Goal: Transaction & Acquisition: Purchase product/service

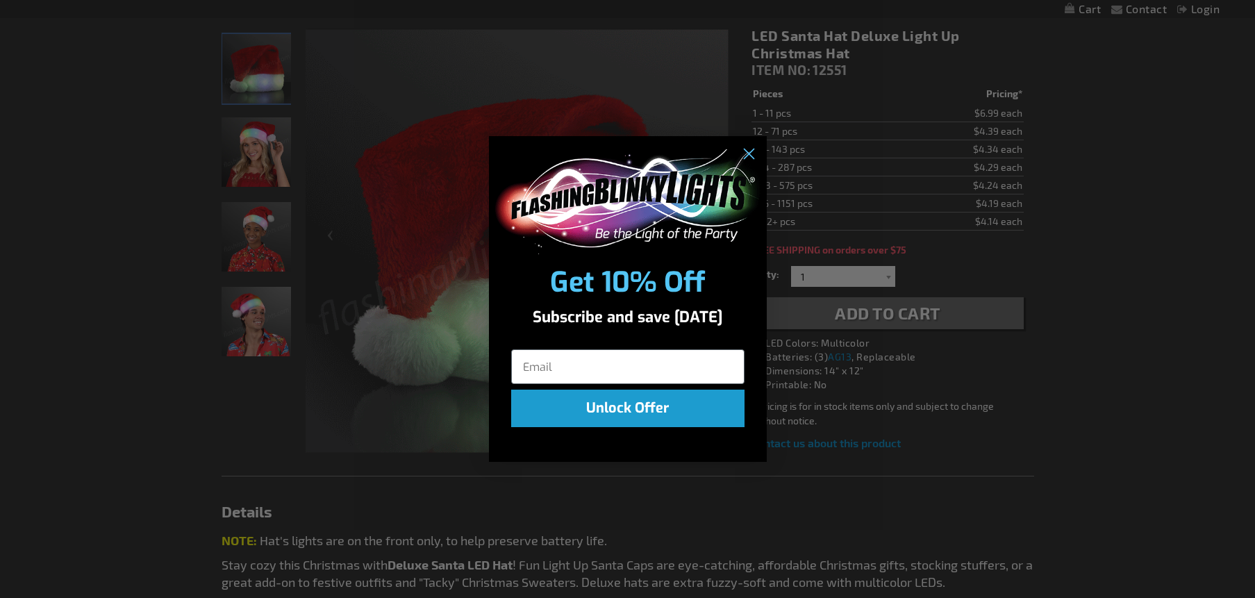
click at [122, 251] on div "Close dialog Get 10% Off Subscribe and save today Unlock Offer Submit" at bounding box center [627, 299] width 1255 height 598
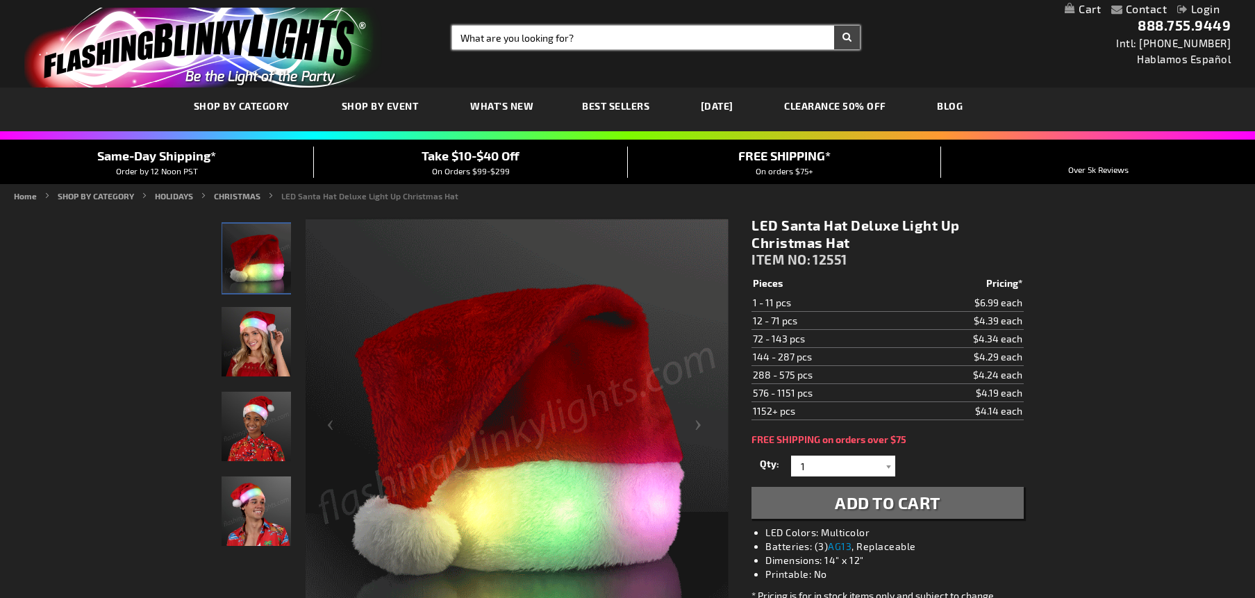
click at [570, 35] on input "Search" at bounding box center [656, 38] width 408 height 24
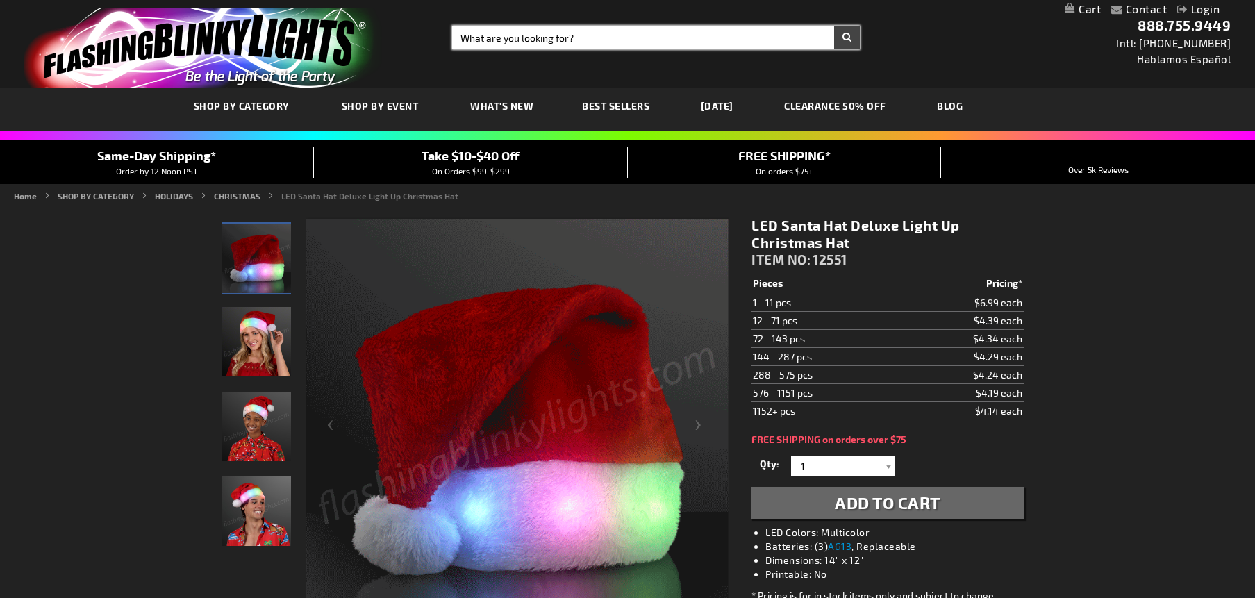
click at [602, 47] on input "Search" at bounding box center [656, 38] width 408 height 24
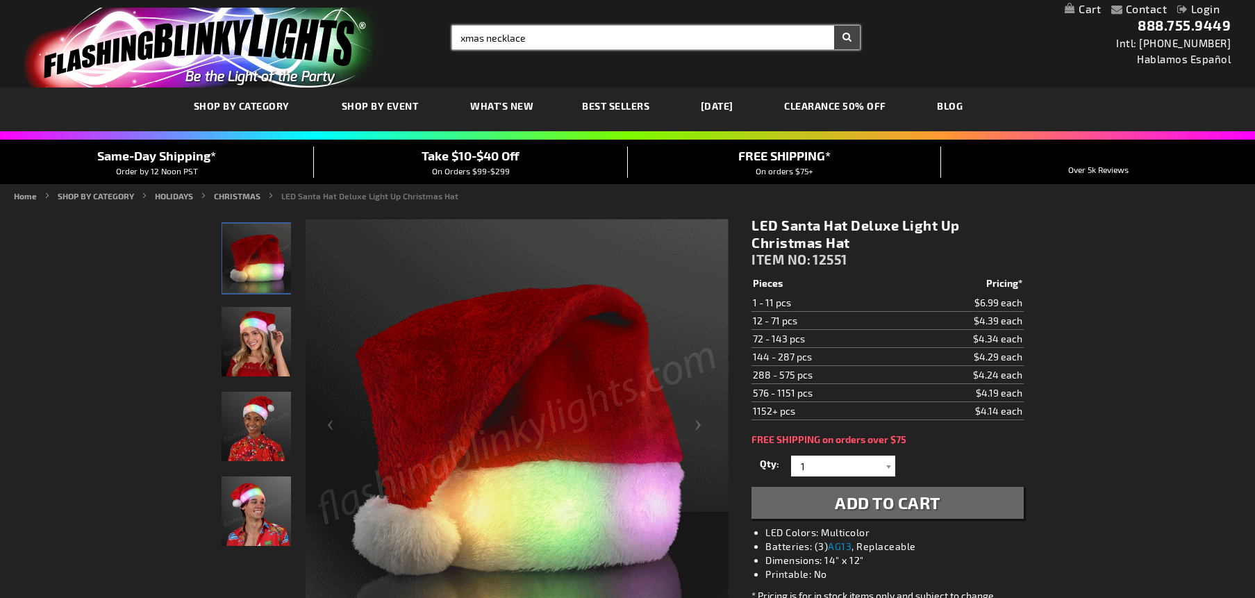
type input "xmas necklace"
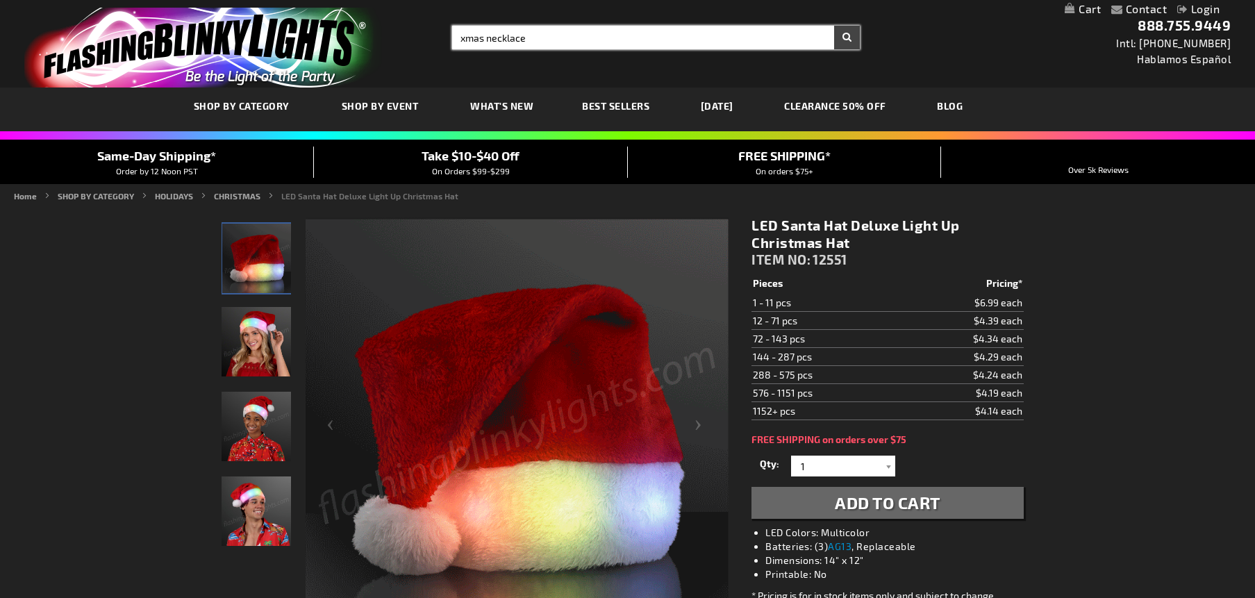
click at [834, 26] on button "Search" at bounding box center [847, 38] width 26 height 24
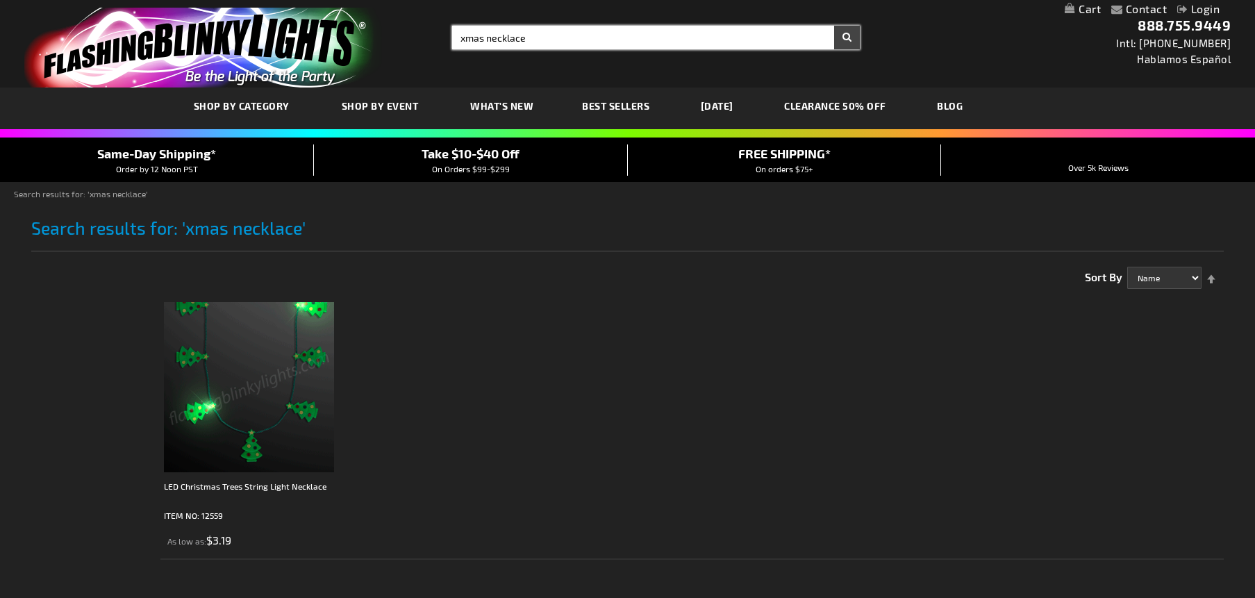
click at [486, 38] on input "xmas necklace" at bounding box center [656, 38] width 408 height 24
click at [834, 26] on button "Search" at bounding box center [847, 38] width 26 height 24
type input "xmas lights necklace"
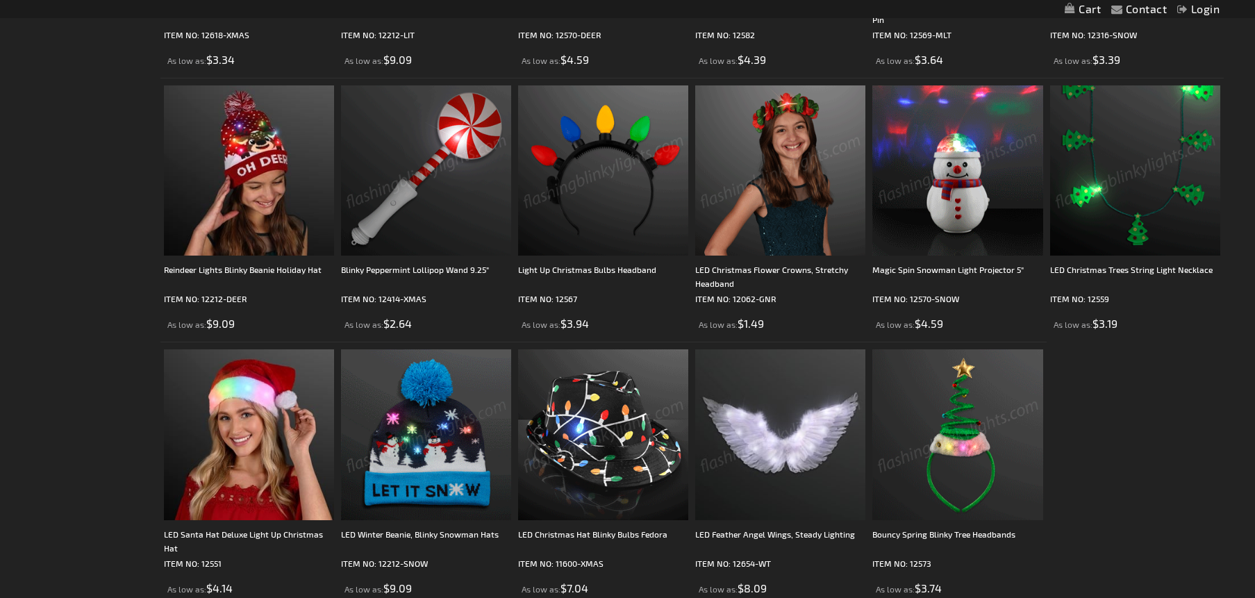
scroll to position [495, 0]
